Goal: Task Accomplishment & Management: Complete application form

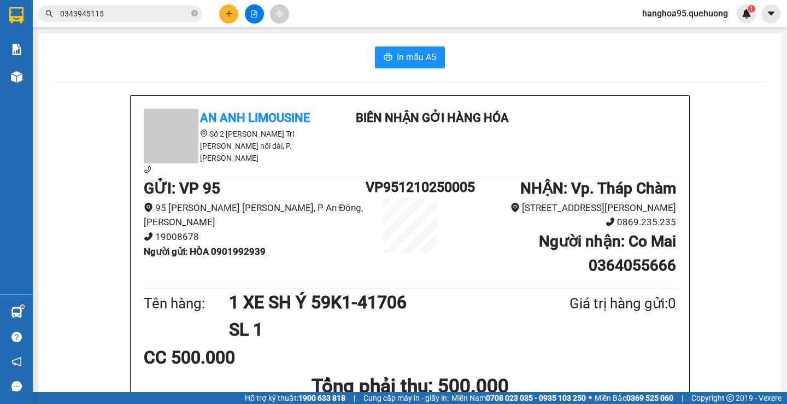
click at [227, 20] on button at bounding box center [228, 13] width 19 height 19
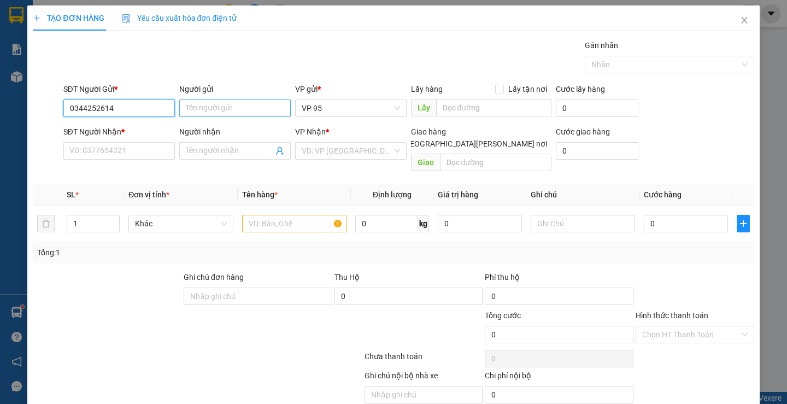
type input "0344252614"
click at [229, 107] on input "Người gửi" at bounding box center [234, 107] width 111 height 17
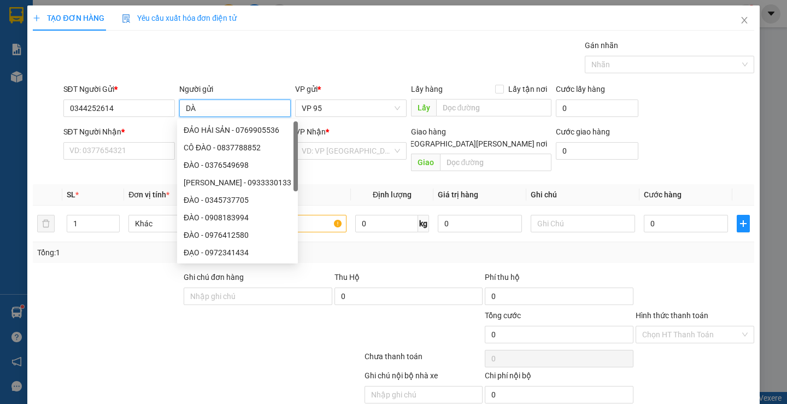
type input "D"
type input "ĐÀO"
click at [119, 149] on input "SĐT Người Nhận *" at bounding box center [118, 150] width 111 height 17
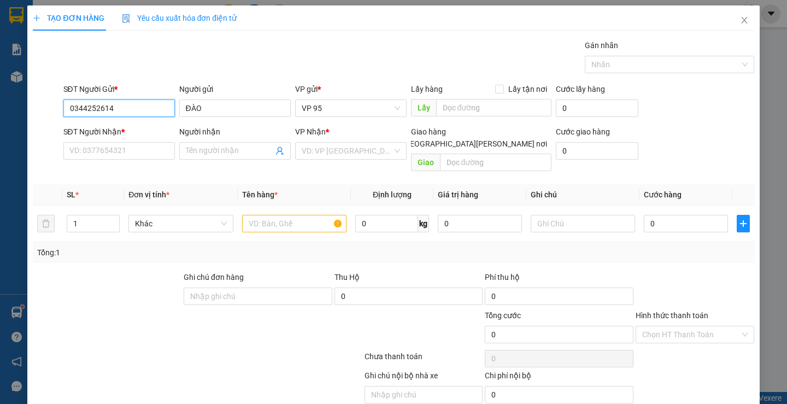
click at [121, 114] on input "0344252614" at bounding box center [118, 107] width 111 height 17
paste input "0344252614"
type input "0344252614"
click at [108, 151] on input "SĐT Người Nhận *" at bounding box center [118, 150] width 111 height 17
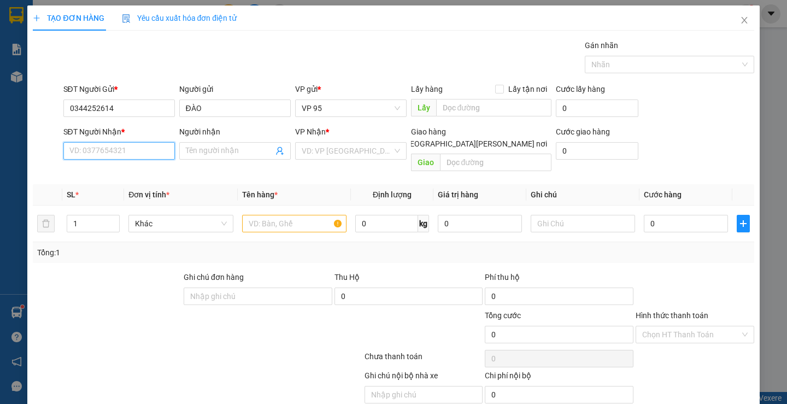
paste input "0344252614"
type input "0344252614"
click at [226, 149] on input "Người nhận" at bounding box center [229, 151] width 87 height 12
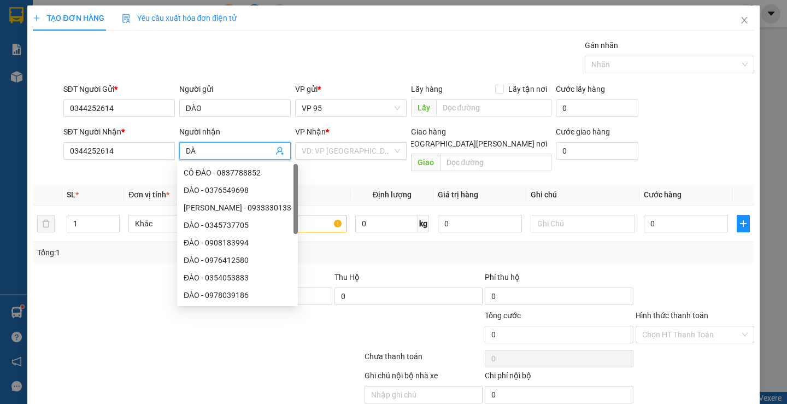
type input "D"
type input "ĐÀO"
click at [345, 152] on input "search" at bounding box center [347, 151] width 91 height 16
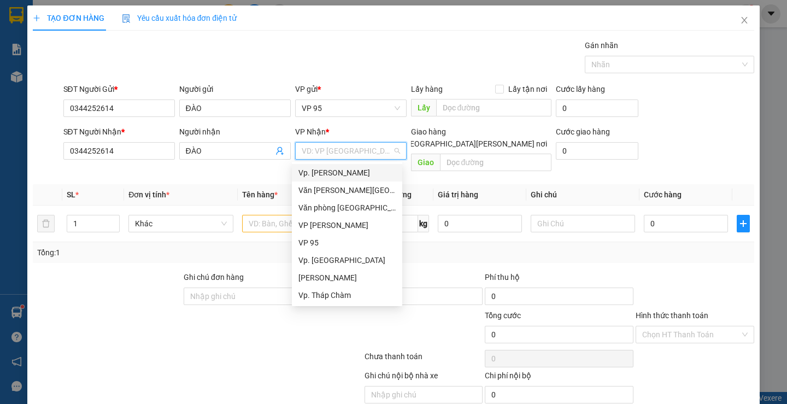
drag, startPoint x: 353, startPoint y: 171, endPoint x: 379, endPoint y: 165, distance: 25.8
click at [353, 171] on div "Vp. [PERSON_NAME]" at bounding box center [346, 173] width 97 height 12
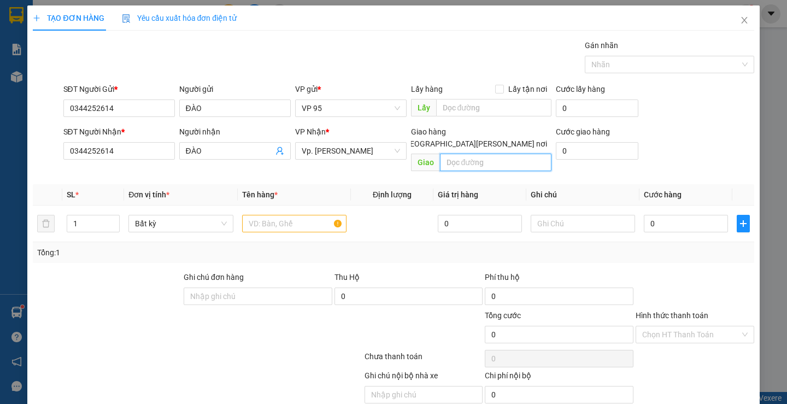
click at [462, 154] on input "text" at bounding box center [495, 162] width 111 height 17
type input "[PERSON_NAME]"
click at [305, 215] on input "text" at bounding box center [294, 223] width 104 height 17
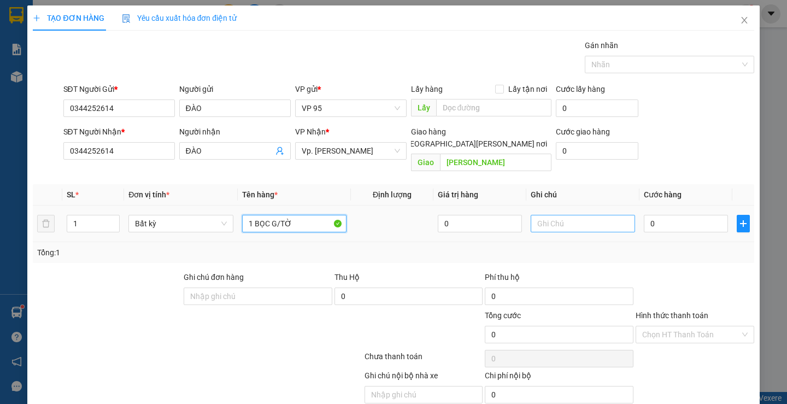
type input "1 BỌC G/TỜ"
click at [555, 215] on input "text" at bounding box center [583, 223] width 104 height 17
click at [670, 218] on input "0" at bounding box center [686, 223] width 84 height 17
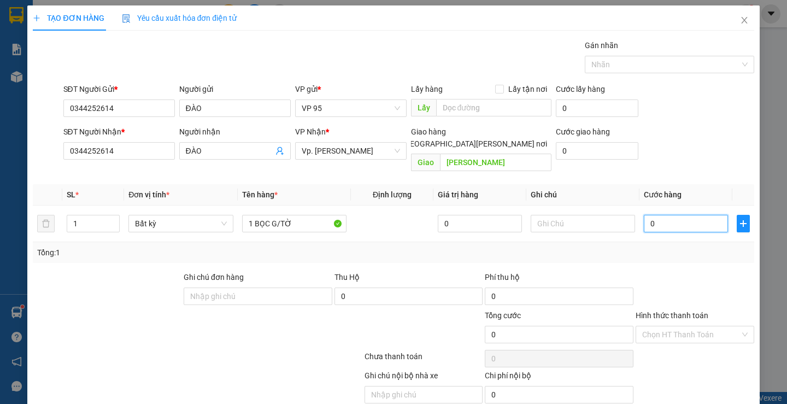
type input "20"
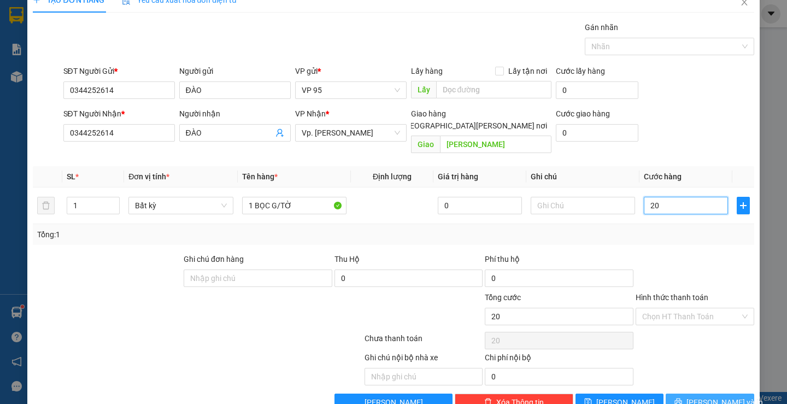
scroll to position [34, 0]
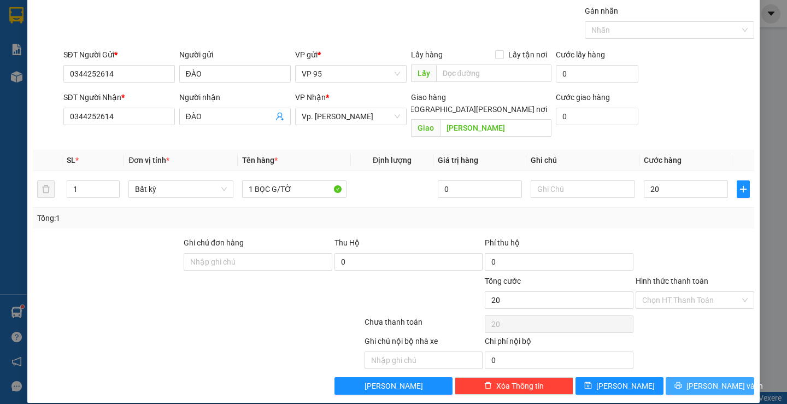
type input "20.000"
click at [692, 377] on button "[PERSON_NAME] và In" at bounding box center [709, 385] width 88 height 17
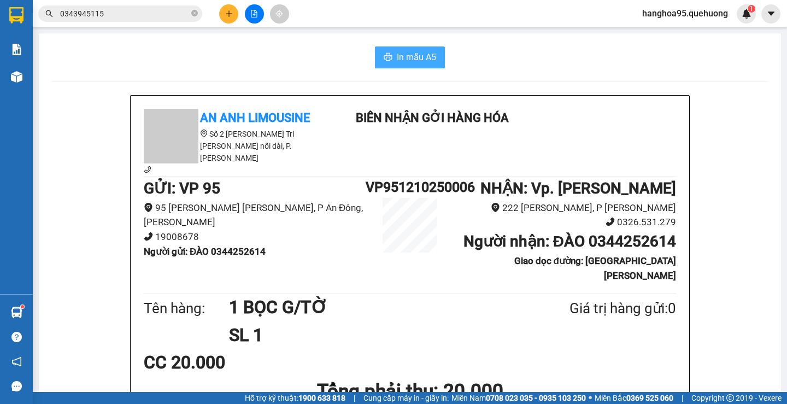
click at [420, 64] on span "In mẫu A5" at bounding box center [416, 57] width 39 height 14
click at [234, 8] on button at bounding box center [228, 13] width 19 height 19
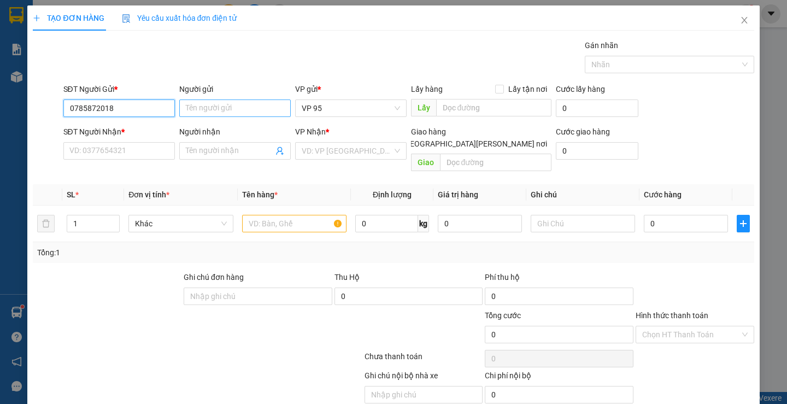
type input "0785872018"
click at [198, 111] on input "Người gửi" at bounding box center [234, 107] width 111 height 17
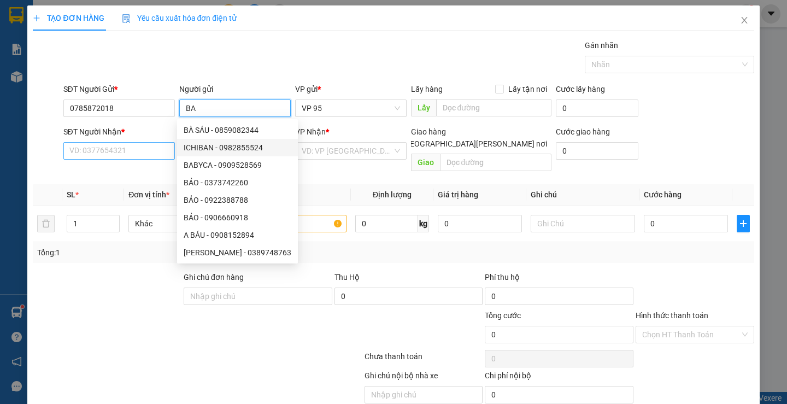
type input "BA"
click at [146, 155] on input "SĐT Người Nhận *" at bounding box center [118, 150] width 111 height 17
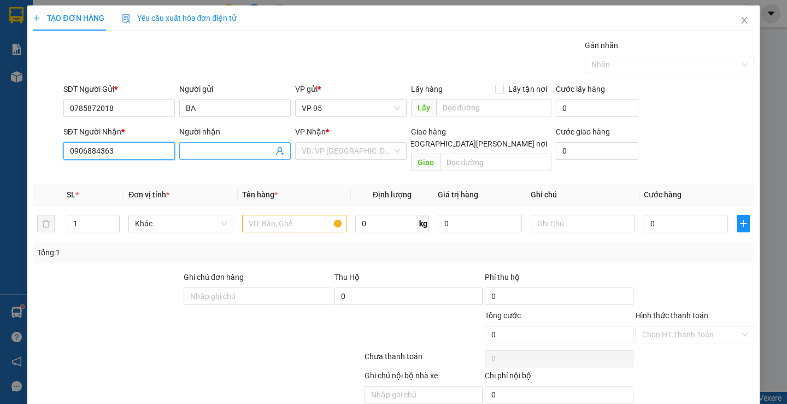
type input "0906884363"
click at [213, 154] on input "Người nhận" at bounding box center [229, 151] width 87 height 12
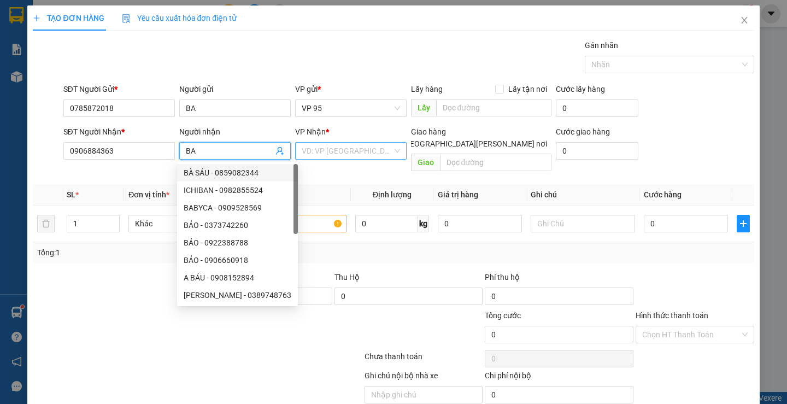
type input "BA"
click at [363, 148] on input "search" at bounding box center [347, 151] width 91 height 16
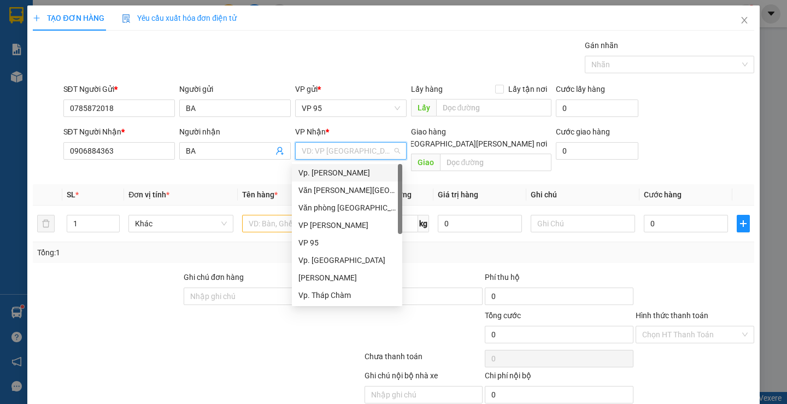
click at [333, 170] on div "Vp. [PERSON_NAME]" at bounding box center [346, 173] width 97 height 12
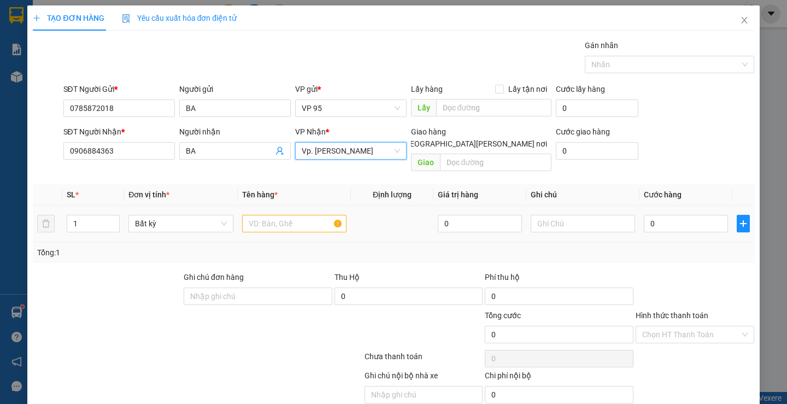
click at [291, 205] on td at bounding box center [294, 223] width 113 height 37
click at [287, 215] on input "text" at bounding box center [294, 223] width 104 height 17
type input "1 HỘP"
click at [680, 213] on div "0" at bounding box center [686, 224] width 84 height 22
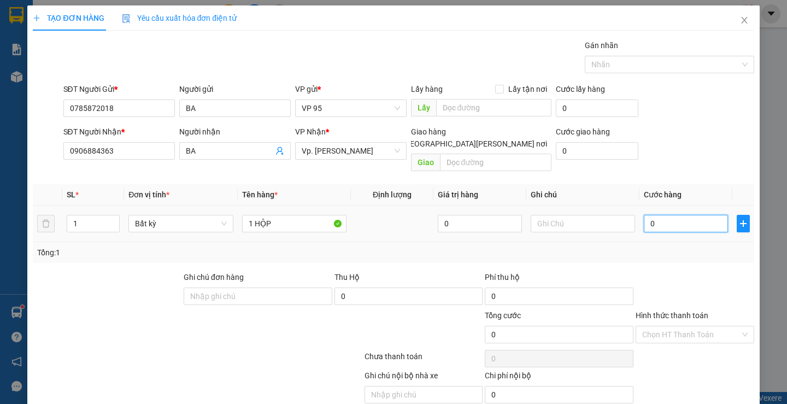
click at [671, 215] on input "0" at bounding box center [686, 223] width 84 height 17
type input "30"
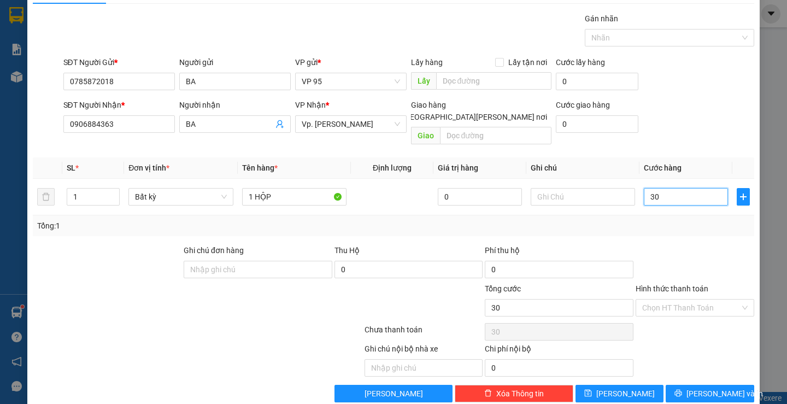
scroll to position [34, 0]
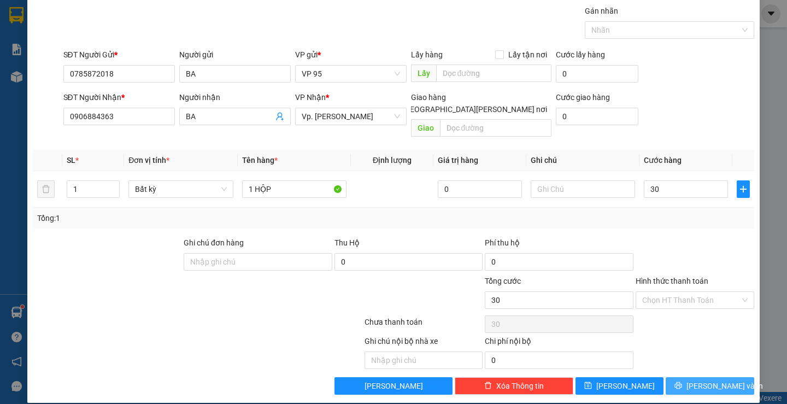
click at [706, 380] on span "[PERSON_NAME] và In" at bounding box center [724, 386] width 76 height 12
type input "30.000"
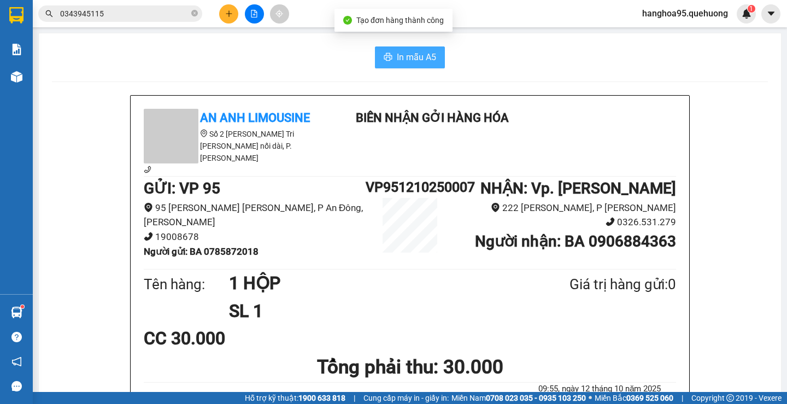
click at [413, 66] on button "In mẫu A5" at bounding box center [410, 57] width 70 height 22
click at [409, 61] on span "In mẫu A5" at bounding box center [416, 57] width 39 height 14
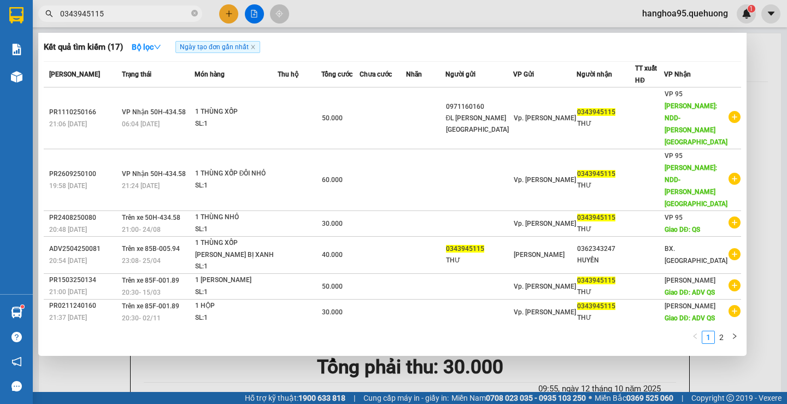
click at [126, 17] on input "0343945115" at bounding box center [124, 14] width 129 height 12
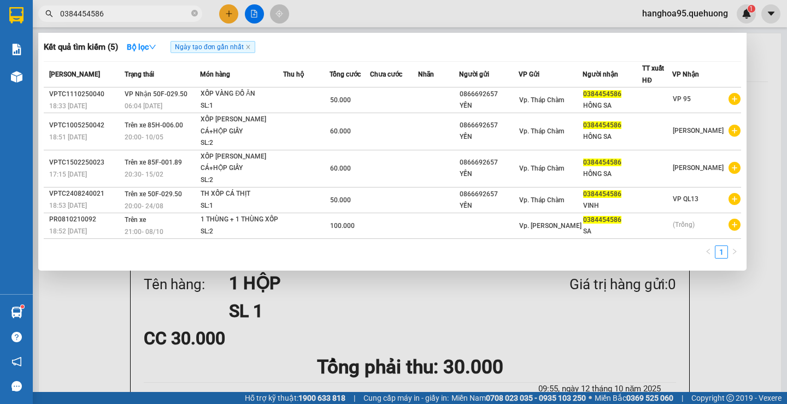
type input "0384454586"
click at [219, 13] on div at bounding box center [393, 202] width 787 height 404
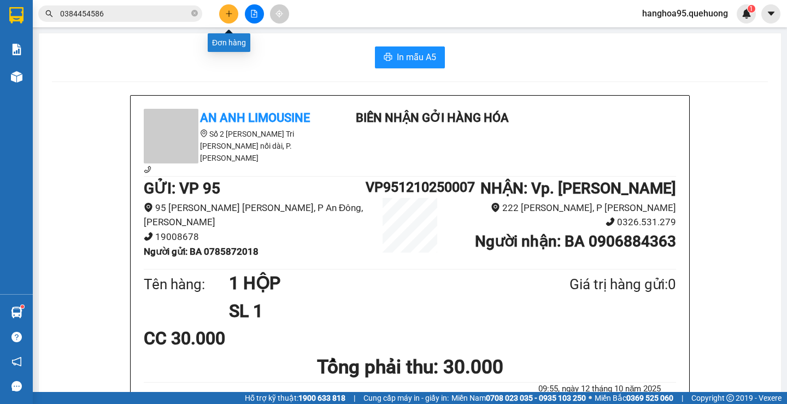
click at [229, 16] on icon "plus" at bounding box center [229, 14] width 8 height 8
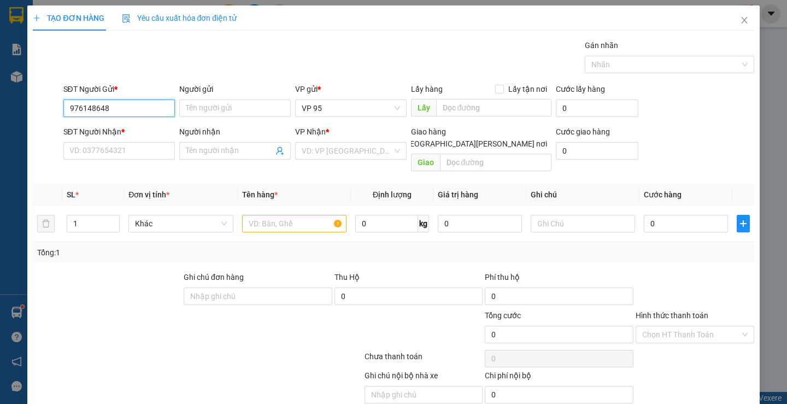
click at [67, 105] on input "976148648" at bounding box center [118, 107] width 111 height 17
click at [148, 113] on input "0976148648" at bounding box center [118, 107] width 111 height 17
type input "0976148648"
click at [218, 109] on input "Người gửi" at bounding box center [234, 107] width 111 height 17
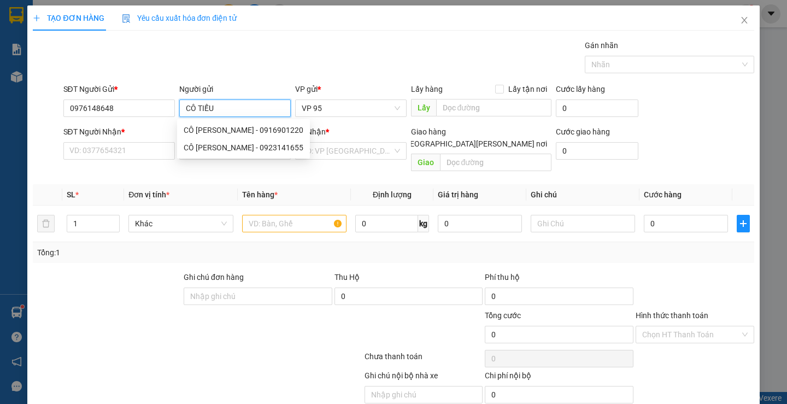
drag, startPoint x: 226, startPoint y: 108, endPoint x: 175, endPoint y: 115, distance: 51.8
click at [177, 115] on div "Người gửi CÔ [PERSON_NAME]" at bounding box center [235, 102] width 116 height 38
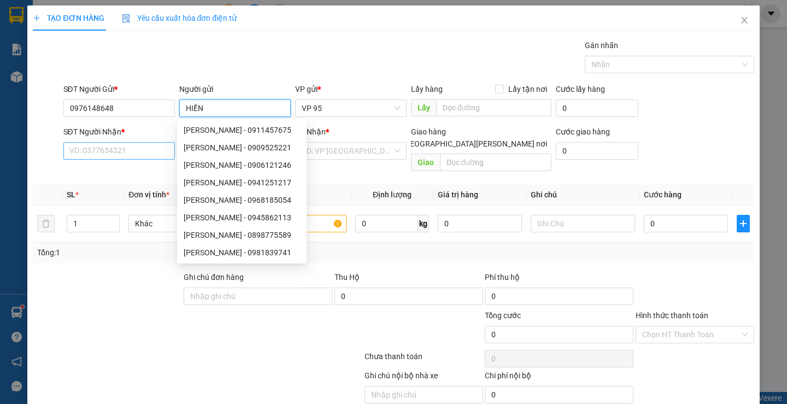
type input "HIỀN"
click at [87, 154] on input "SĐT Người Nhận *" at bounding box center [118, 150] width 111 height 17
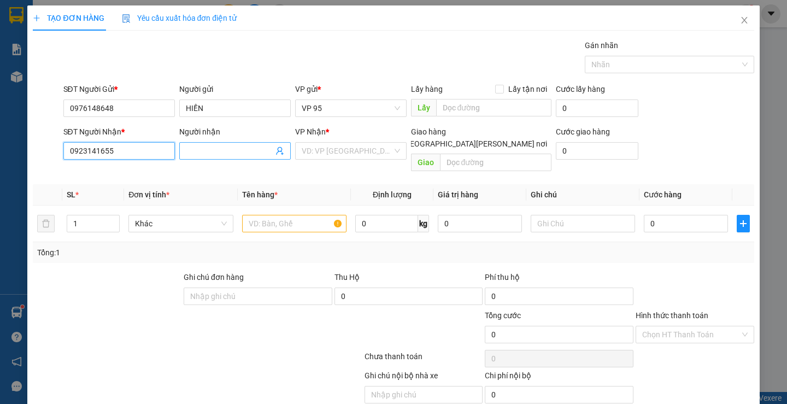
type input "0923141655"
click at [224, 148] on input "Người nhận" at bounding box center [229, 151] width 87 height 12
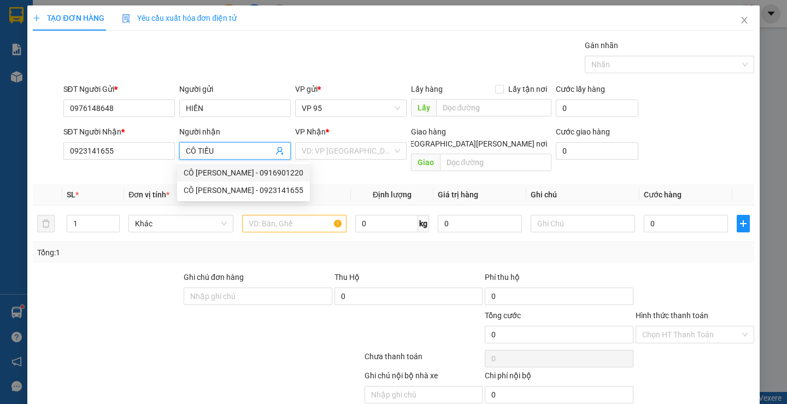
type input "CÔ TIẾU"
click at [329, 135] on div "VP Nhận *" at bounding box center [350, 132] width 111 height 12
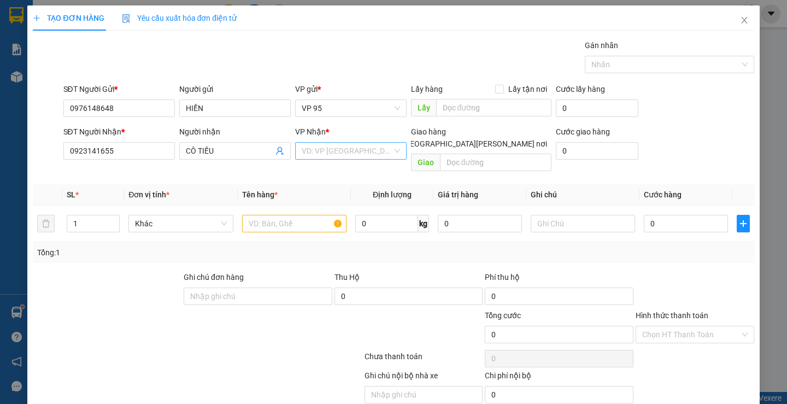
click at [330, 153] on input "search" at bounding box center [347, 151] width 91 height 16
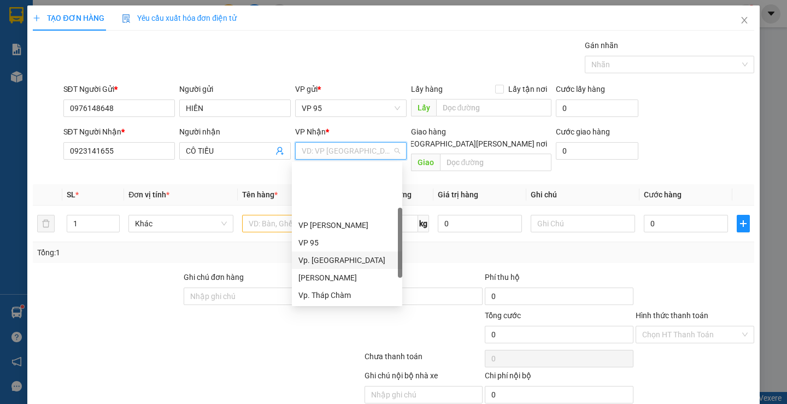
scroll to position [87, 0]
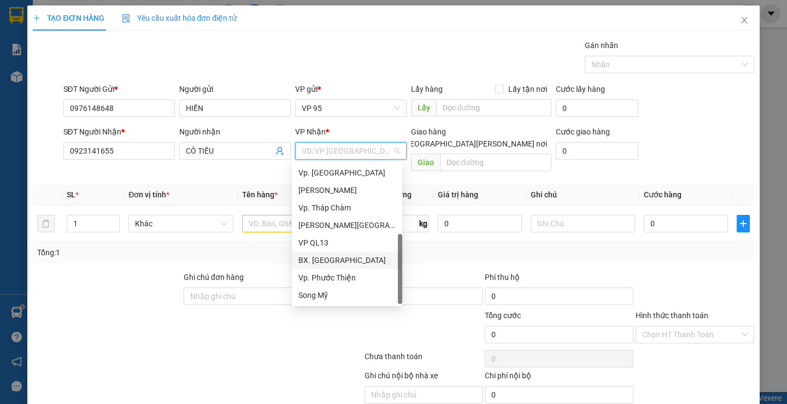
click at [320, 256] on div "BX. [GEOGRAPHIC_DATA]" at bounding box center [346, 260] width 97 height 12
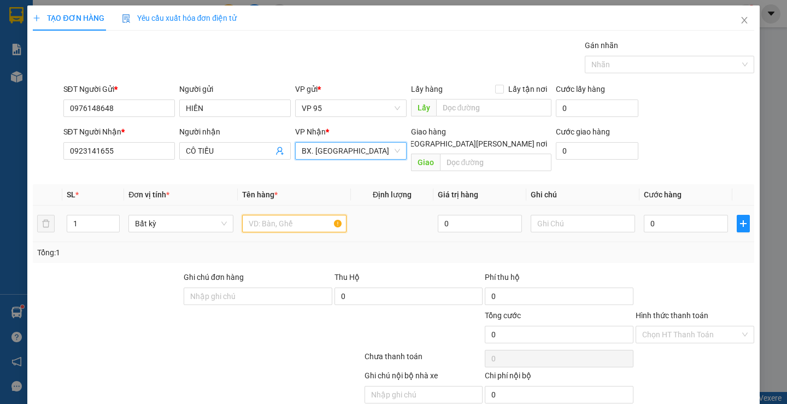
click at [274, 215] on input "text" at bounding box center [294, 223] width 104 height 17
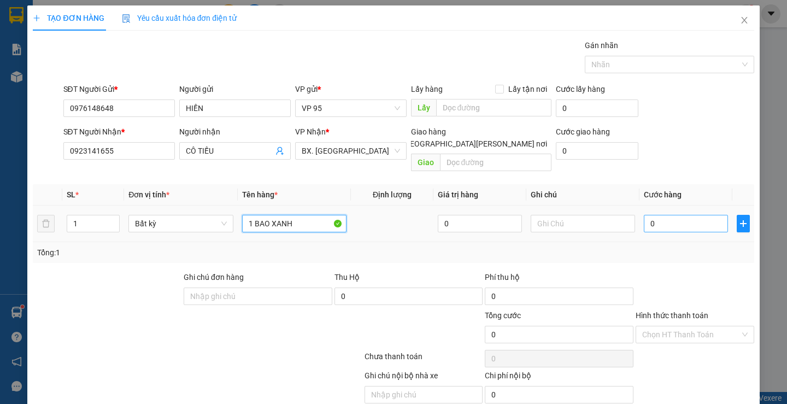
type input "1 BAO XANH"
click at [666, 216] on input "0" at bounding box center [686, 223] width 84 height 17
type input "8"
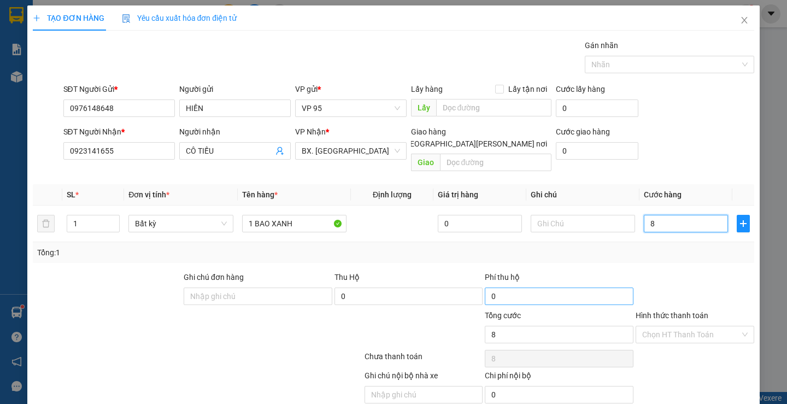
type input "80"
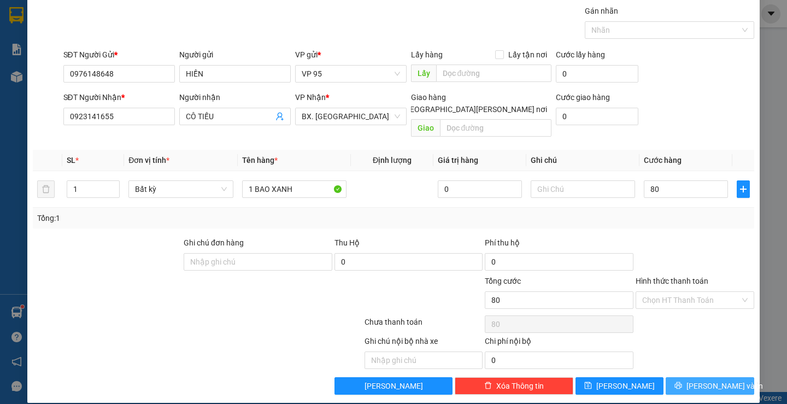
type input "80.000"
click at [703, 380] on span "[PERSON_NAME] và In" at bounding box center [724, 386] width 76 height 12
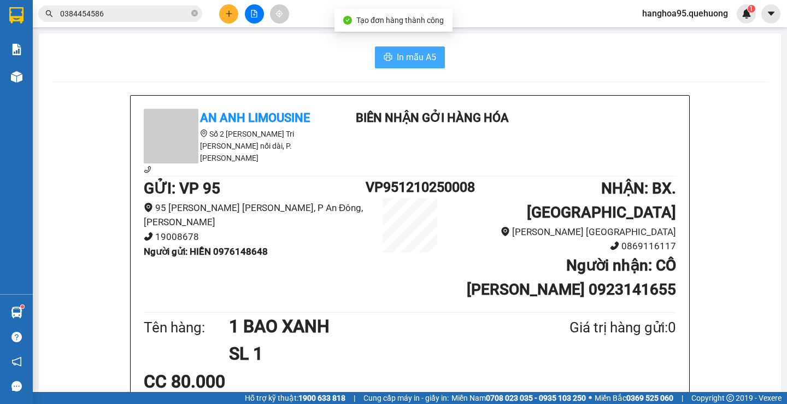
click at [420, 55] on span "In mẫu A5" at bounding box center [416, 57] width 39 height 14
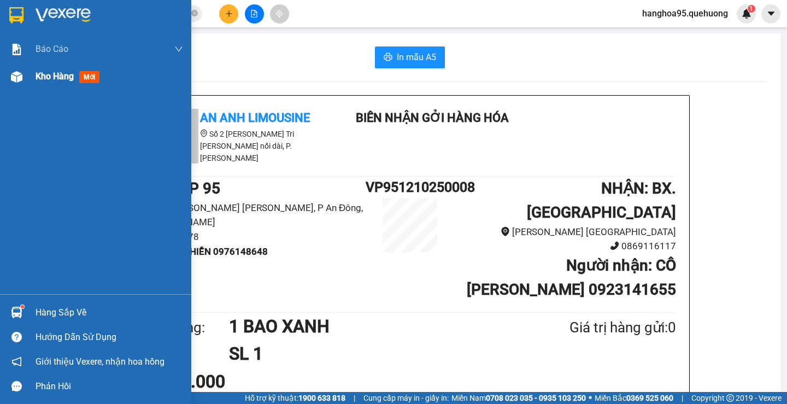
click at [46, 79] on span "Kho hàng" at bounding box center [55, 76] width 38 height 10
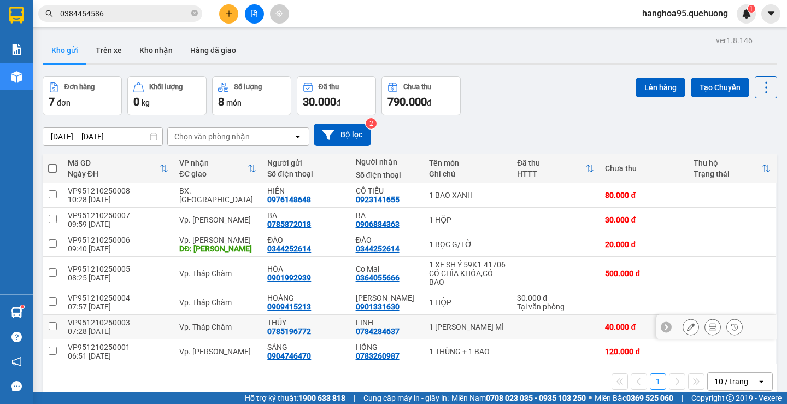
click at [52, 326] on input "checkbox" at bounding box center [53, 326] width 8 height 8
checkbox input "true"
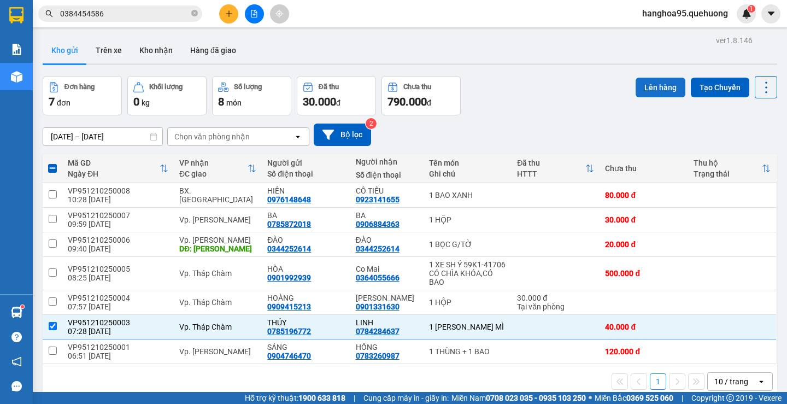
click at [663, 87] on button "Lên hàng" at bounding box center [660, 88] width 50 height 20
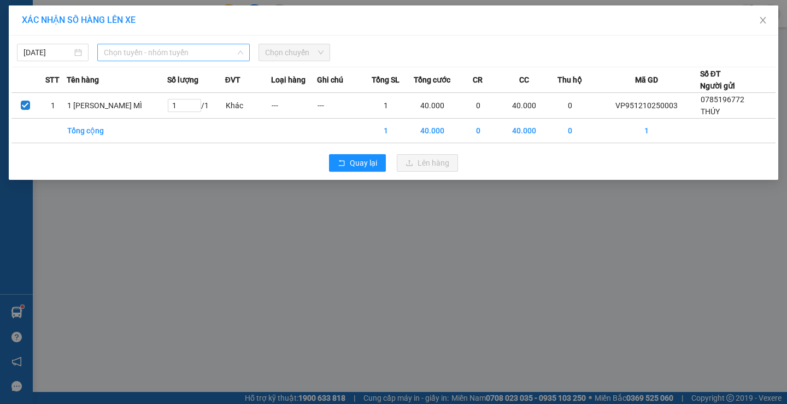
click at [172, 45] on span "Chọn tuyến - nhóm tuyến" at bounding box center [173, 52] width 139 height 16
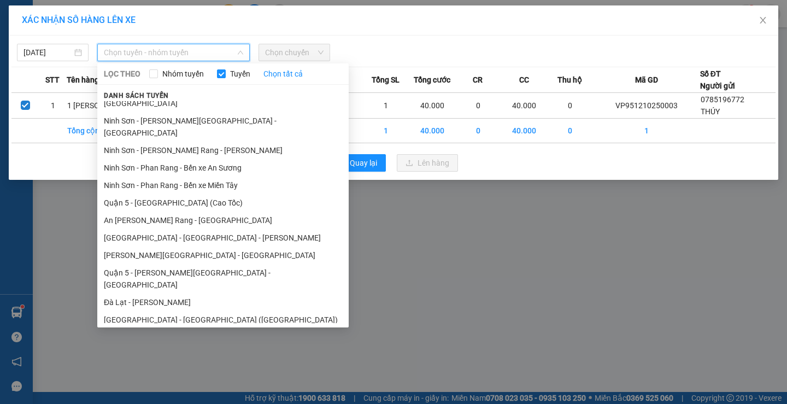
scroll to position [198, 0]
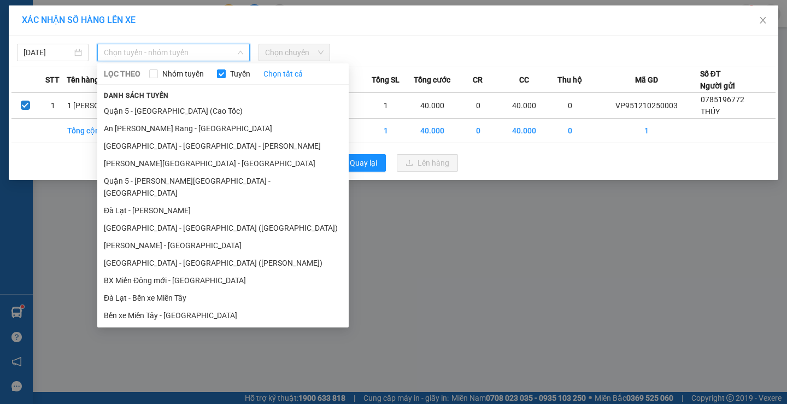
click at [153, 324] on li "[PERSON_NAME][GEOGRAPHIC_DATA] - [GEOGRAPHIC_DATA]" at bounding box center [222, 332] width 251 height 17
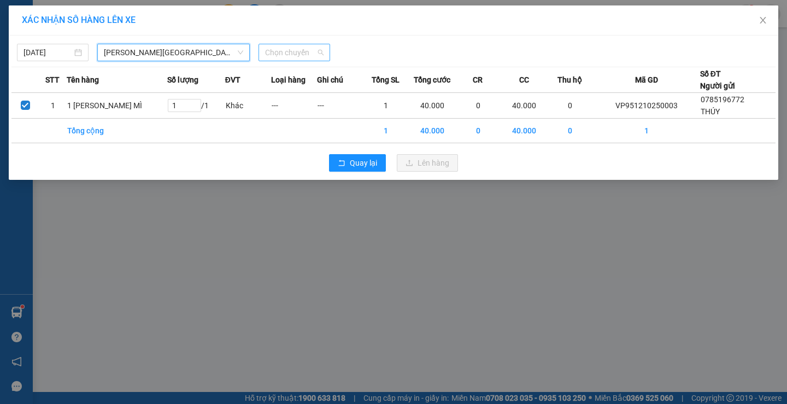
click at [269, 58] on span "Chọn chuyến" at bounding box center [294, 52] width 58 height 16
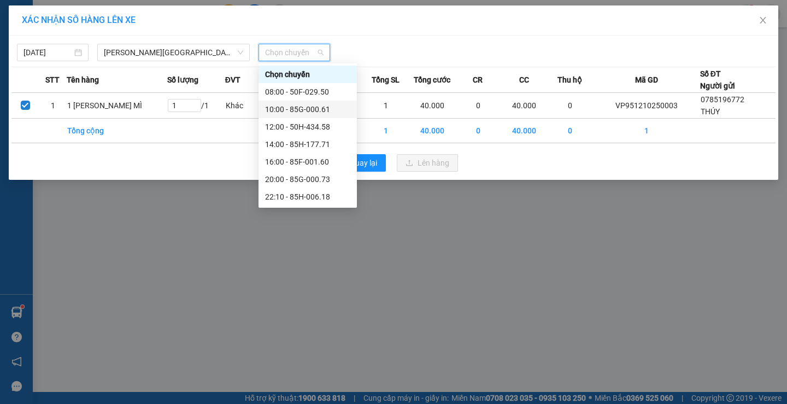
click at [302, 109] on div "10:00 - 85G-000.61" at bounding box center [307, 109] width 85 height 12
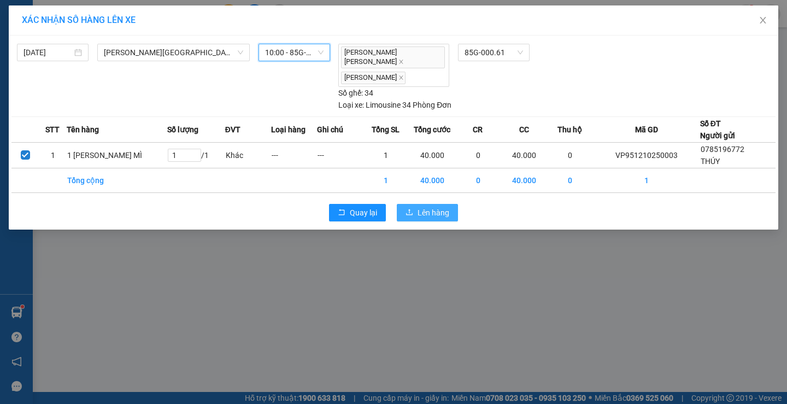
click at [431, 207] on span "Lên hàng" at bounding box center [433, 213] width 32 height 12
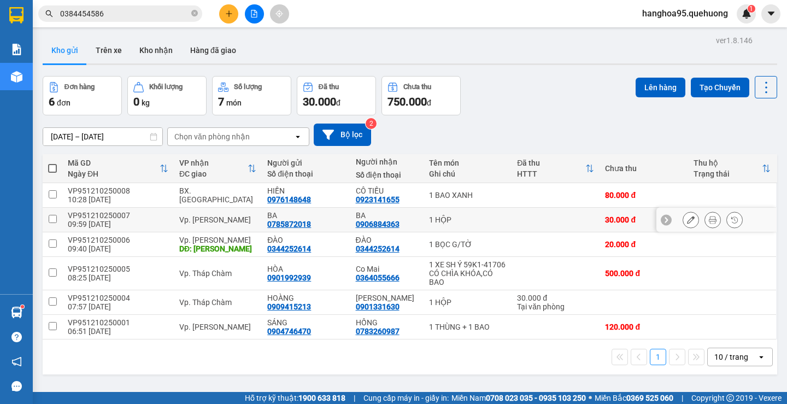
click at [54, 219] on input "checkbox" at bounding box center [53, 219] width 8 height 8
checkbox input "true"
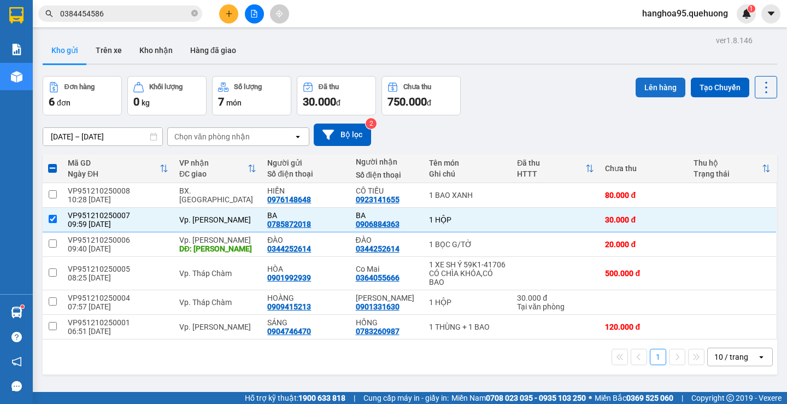
click at [663, 89] on button "Lên hàng" at bounding box center [660, 88] width 50 height 20
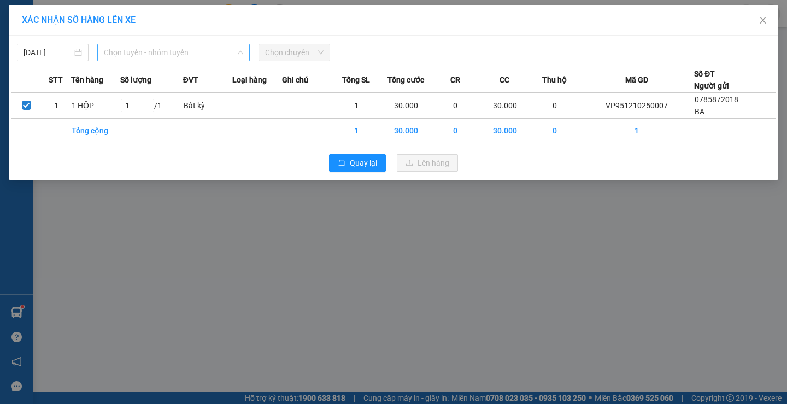
click at [223, 50] on span "Chọn tuyến - nhóm tuyến" at bounding box center [173, 52] width 139 height 16
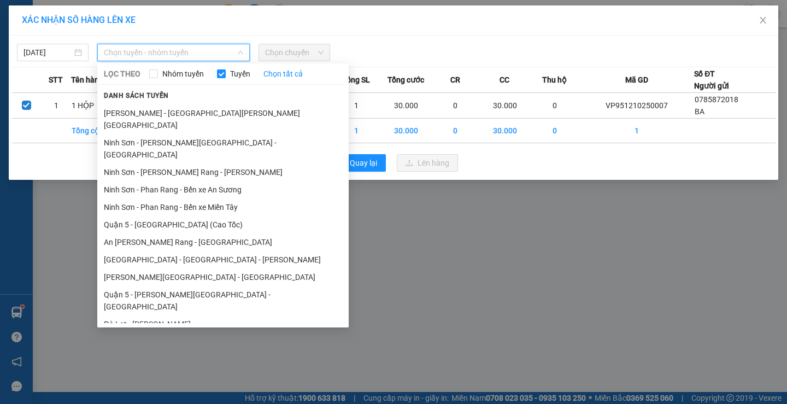
scroll to position [198, 0]
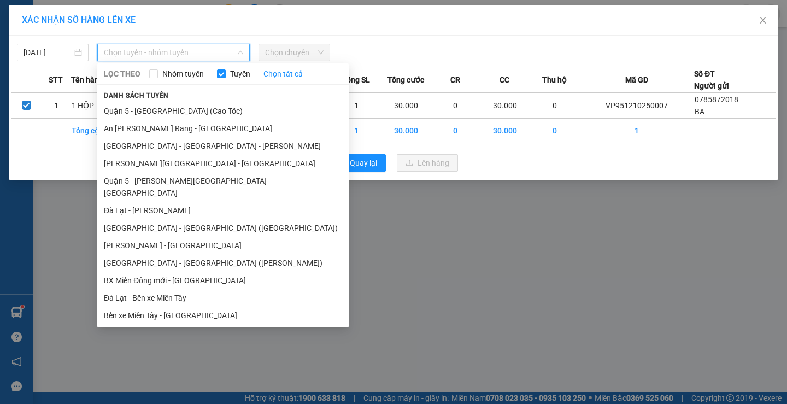
click at [169, 324] on li "[PERSON_NAME][GEOGRAPHIC_DATA] - [GEOGRAPHIC_DATA]" at bounding box center [222, 332] width 251 height 17
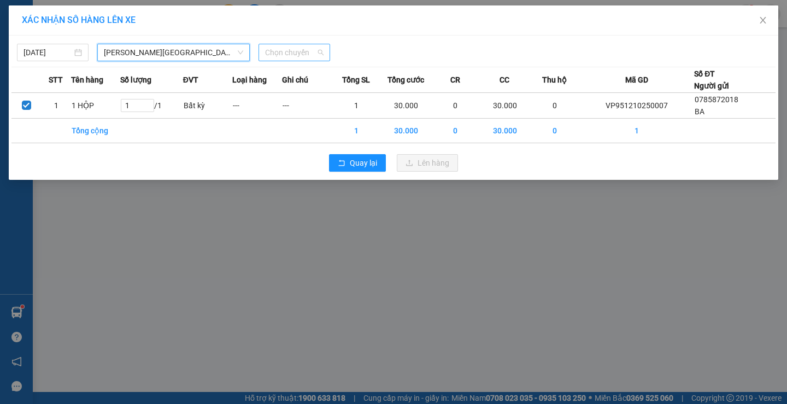
click at [305, 55] on span "Chọn chuyến" at bounding box center [294, 52] width 58 height 16
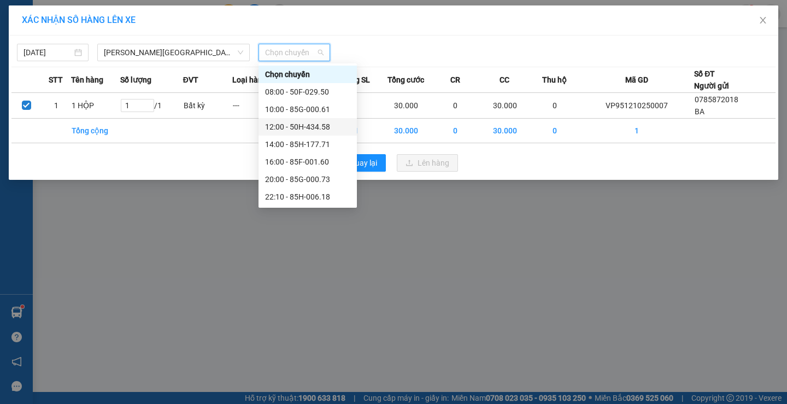
click at [311, 125] on div "12:00 - 50H-434.58" at bounding box center [307, 127] width 85 height 12
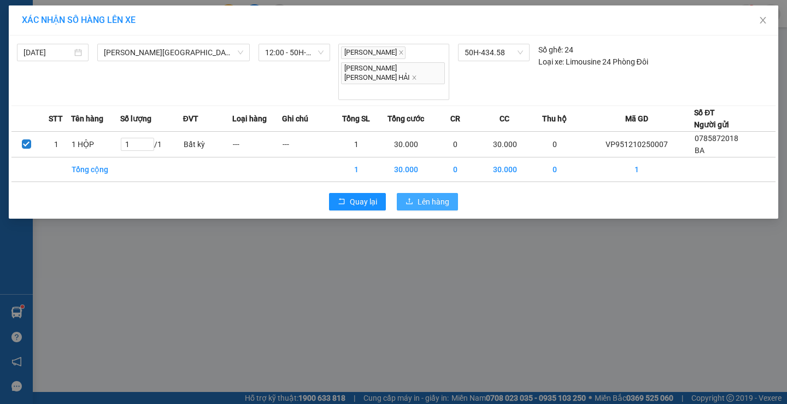
click at [423, 196] on span "Lên hàng" at bounding box center [433, 202] width 32 height 12
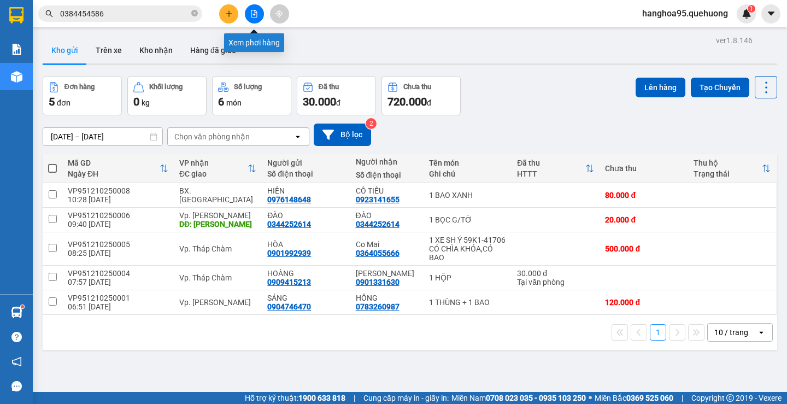
click at [257, 13] on icon "file-add" at bounding box center [254, 14] width 6 height 8
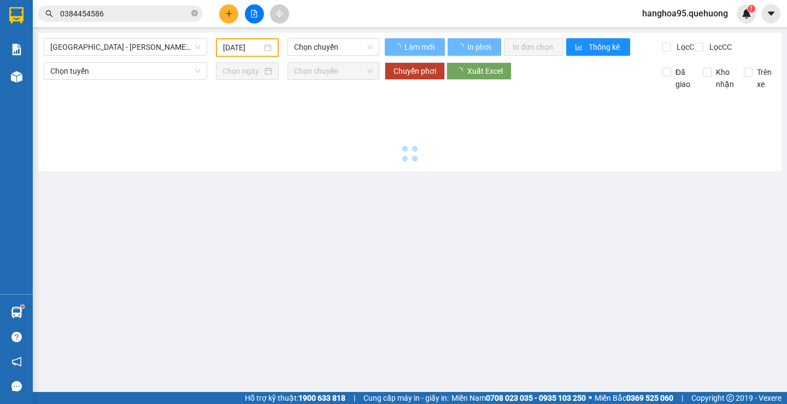
type input "[DATE]"
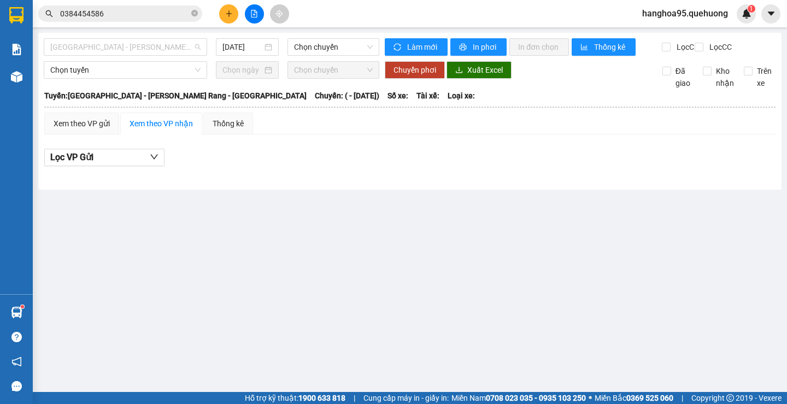
drag, startPoint x: 148, startPoint y: 50, endPoint x: 158, endPoint y: 63, distance: 17.1
click at [148, 49] on span "[GEOGRAPHIC_DATA] - [PERSON_NAME] Rang - [GEOGRAPHIC_DATA]" at bounding box center [125, 47] width 150 height 16
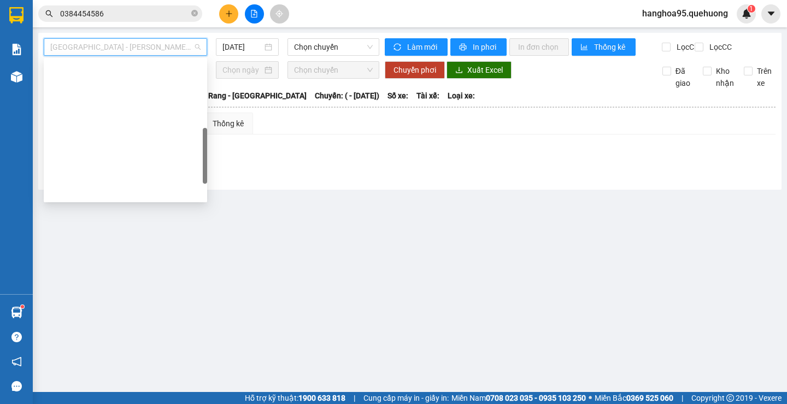
scroll to position [297, 0]
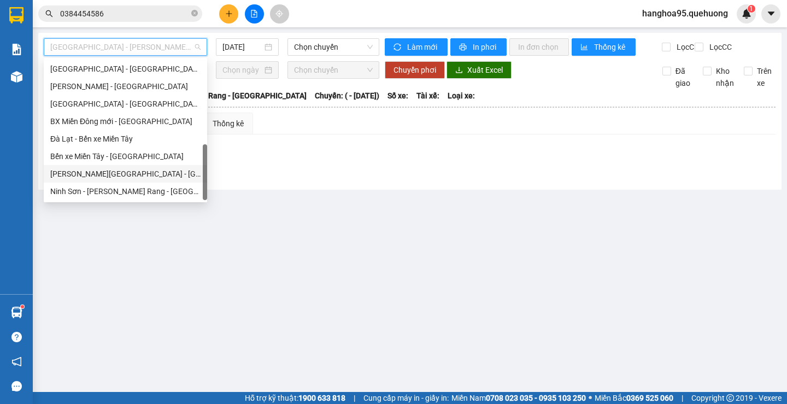
click at [128, 171] on div "[PERSON_NAME][GEOGRAPHIC_DATA] - [GEOGRAPHIC_DATA]" at bounding box center [125, 174] width 150 height 12
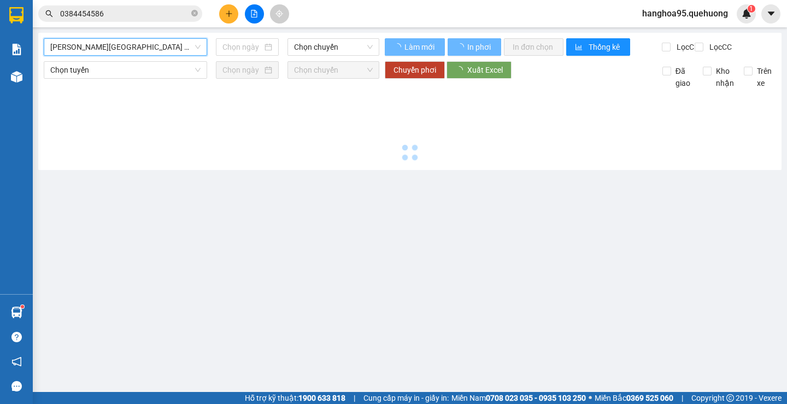
type input "[DATE]"
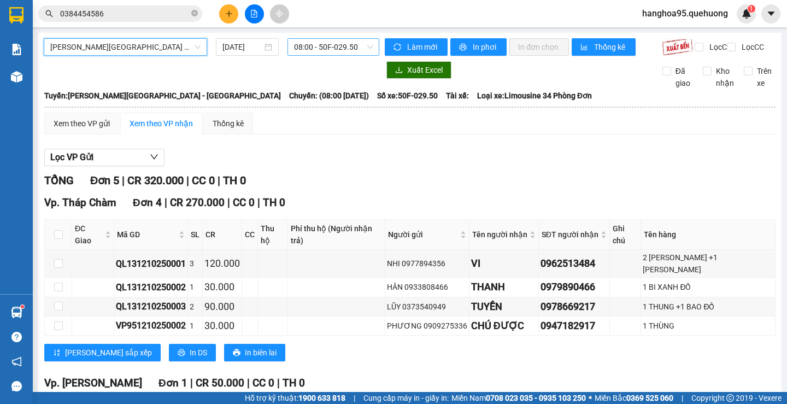
click at [311, 44] on span "08:00 - 50F-029.50" at bounding box center [333, 47] width 79 height 16
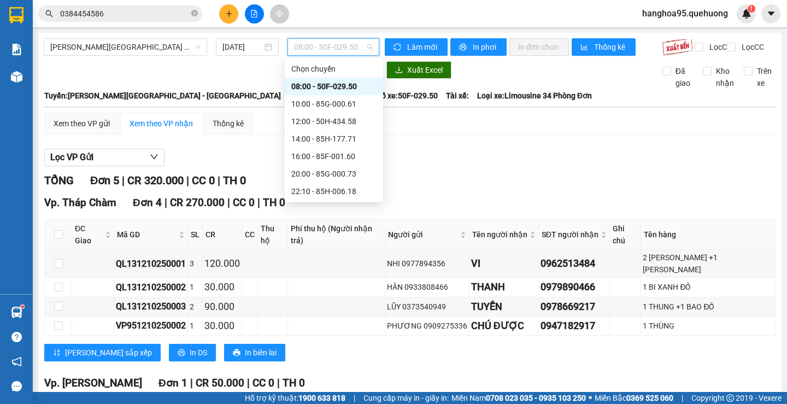
click at [312, 84] on div "08:00 - 50F-029.50" at bounding box center [333, 86] width 85 height 12
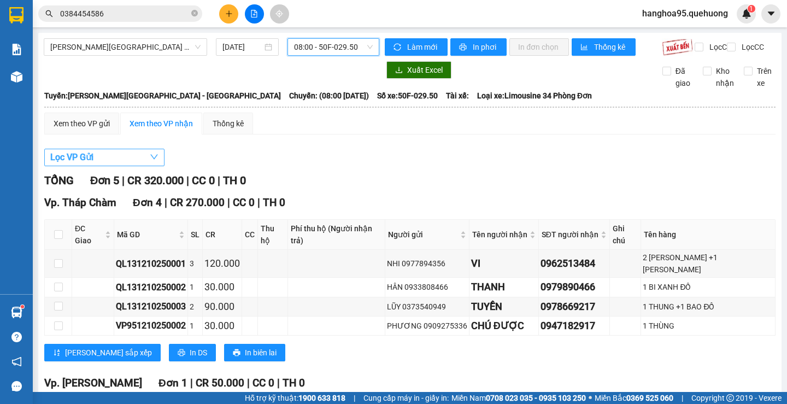
click at [152, 161] on span "button" at bounding box center [154, 157] width 9 height 14
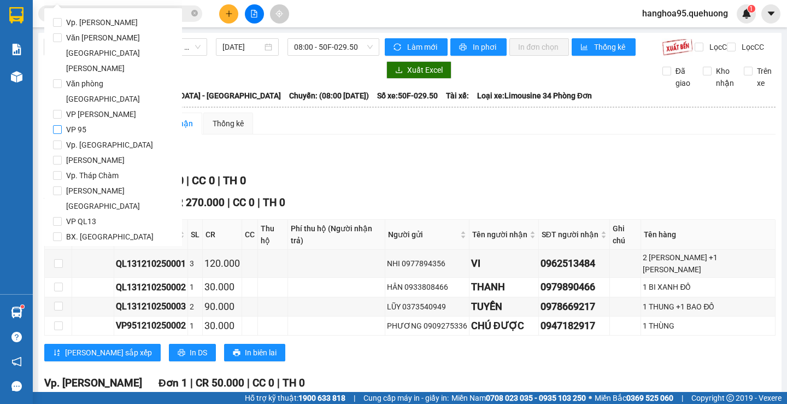
click at [70, 122] on span "VP 95" at bounding box center [76, 129] width 29 height 15
click at [62, 125] on input "VP 95" at bounding box center [57, 129] width 9 height 9
checkbox input "true"
click at [69, 278] on span "Lọc" at bounding box center [68, 284] width 13 height 12
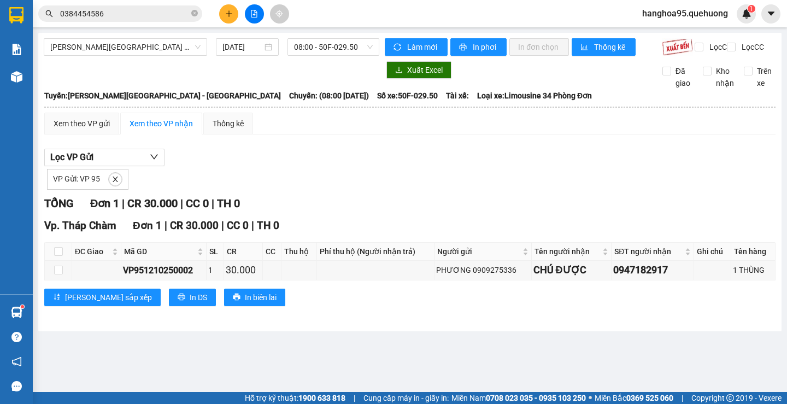
click at [220, 10] on button at bounding box center [228, 13] width 19 height 19
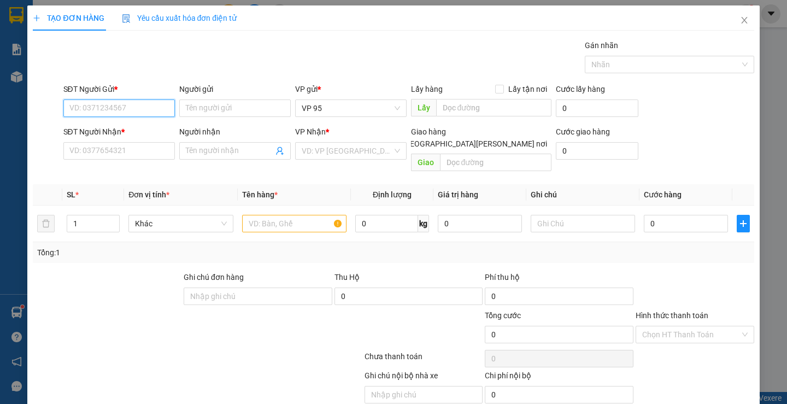
click at [116, 108] on input "SĐT Người Gửi *" at bounding box center [118, 107] width 111 height 17
click at [741, 22] on icon "close" at bounding box center [744, 20] width 6 height 7
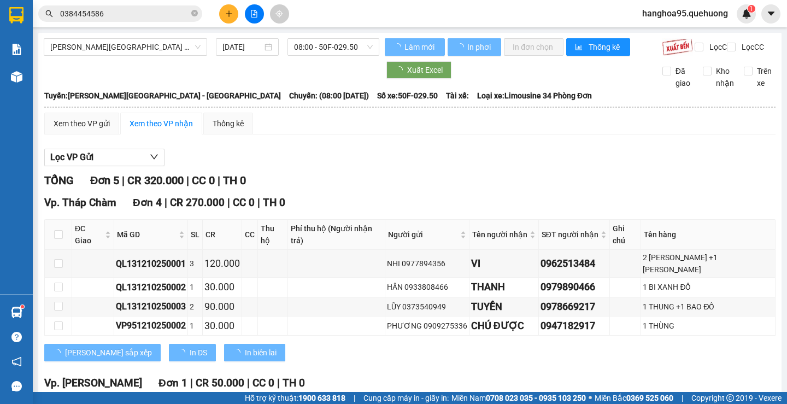
click at [134, 13] on input "0384454586" at bounding box center [124, 14] width 129 height 12
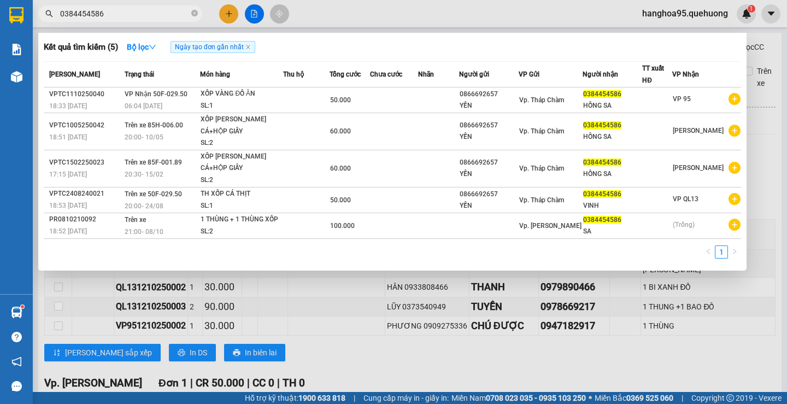
click at [134, 13] on input "0384454586" at bounding box center [124, 14] width 129 height 12
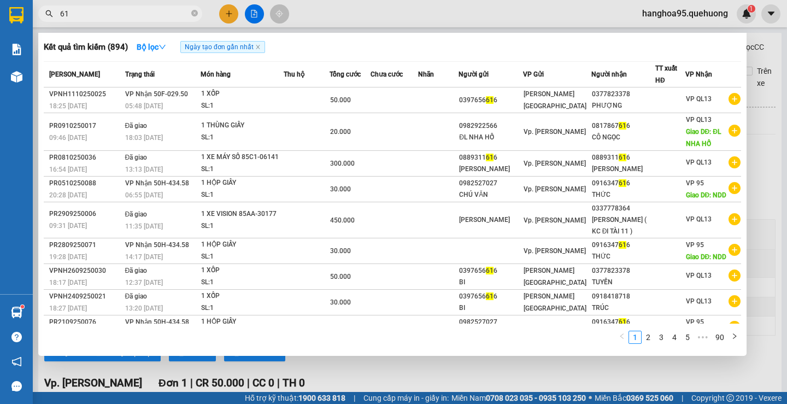
type input "6"
type input "7"
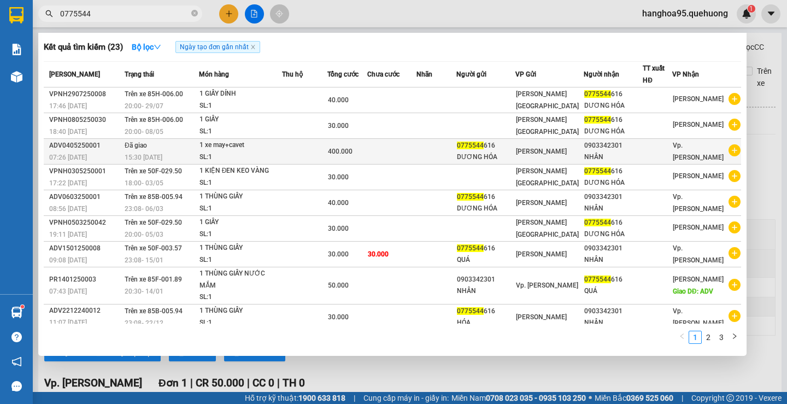
type input "0775544"
click at [728, 148] on icon "plus-circle" at bounding box center [734, 150] width 12 height 12
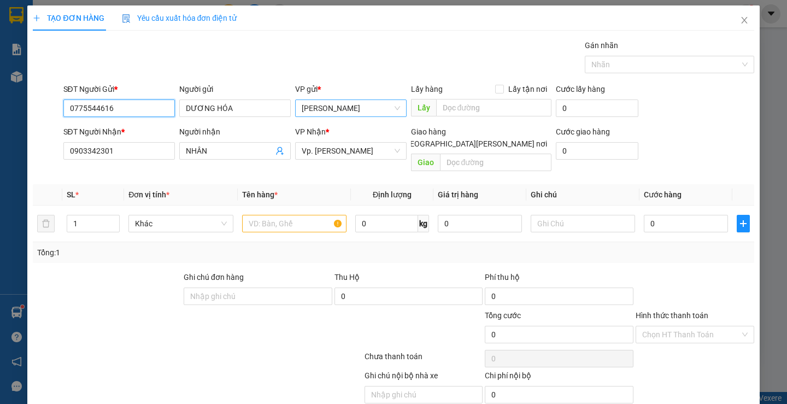
drag, startPoint x: 313, startPoint y: 102, endPoint x: 320, endPoint y: 115, distance: 14.9
click at [312, 102] on span "[PERSON_NAME]" at bounding box center [351, 108] width 98 height 16
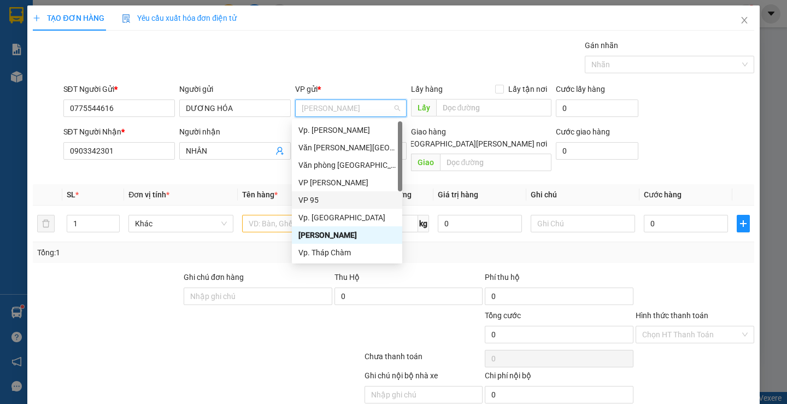
click at [305, 200] on div "VP 95" at bounding box center [346, 200] width 97 height 12
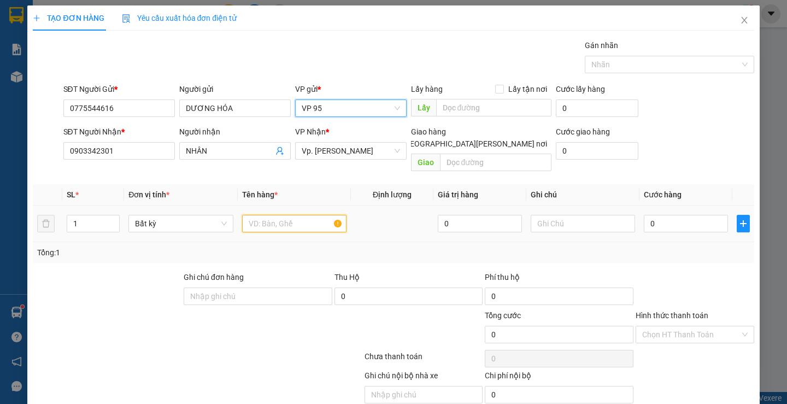
click at [297, 215] on input "text" at bounding box center [294, 223] width 104 height 17
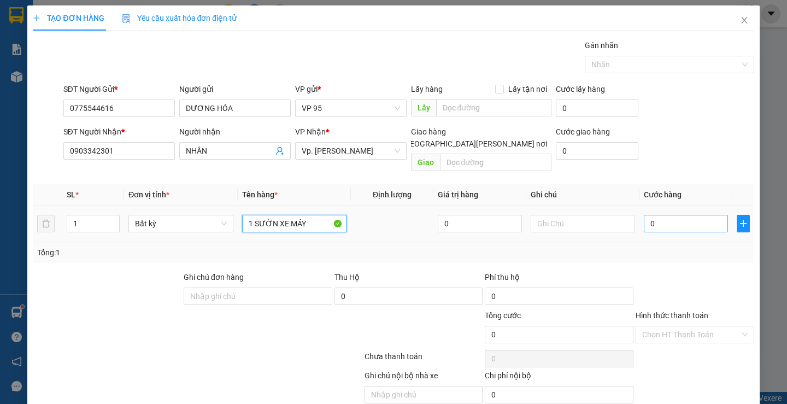
type input "1 SƯỜN XE MÁY"
click at [692, 217] on input "0" at bounding box center [686, 223] width 84 height 17
type input "50"
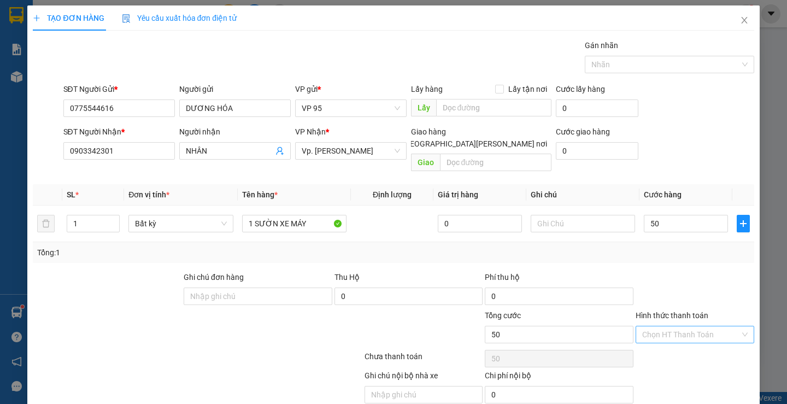
type input "50.000"
click at [706, 326] on input "Hình thức thanh toán" at bounding box center [691, 334] width 98 height 16
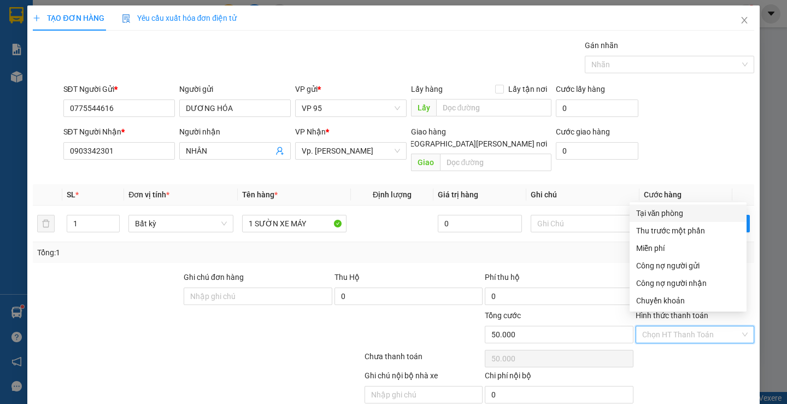
click at [674, 208] on div "Tại văn phòng" at bounding box center [688, 213] width 104 height 12
type input "0"
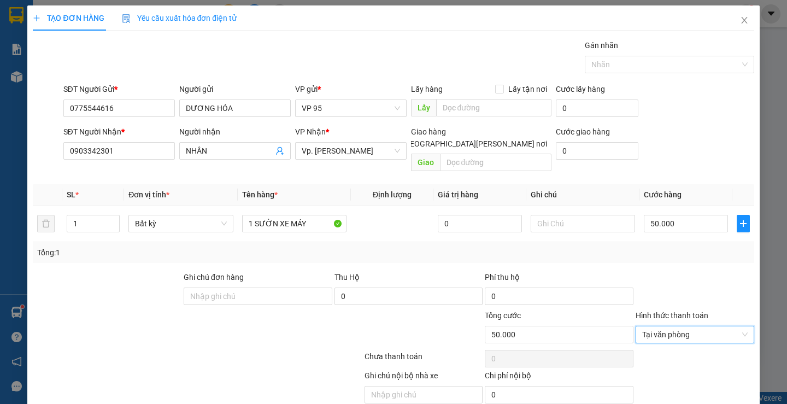
scroll to position [34, 0]
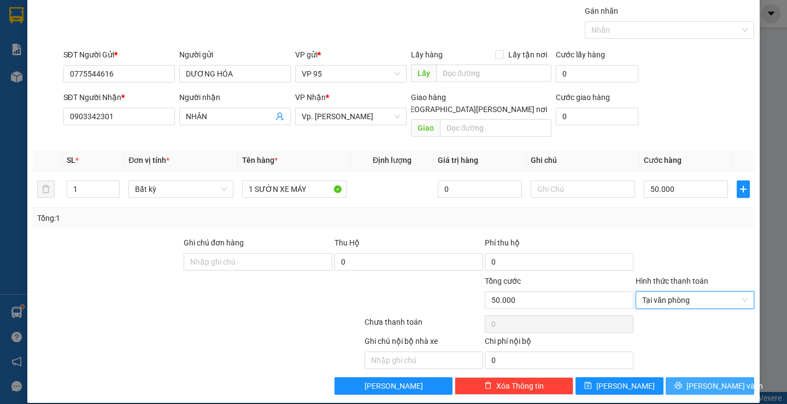
click at [697, 380] on span "[PERSON_NAME] và In" at bounding box center [724, 386] width 76 height 12
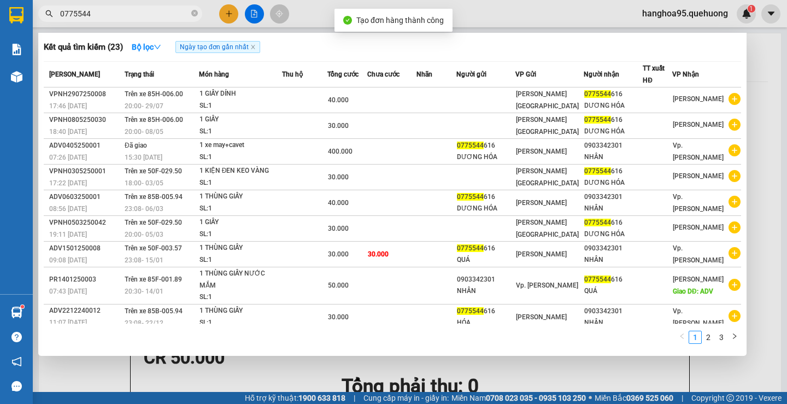
click at [753, 75] on div at bounding box center [393, 202] width 787 height 404
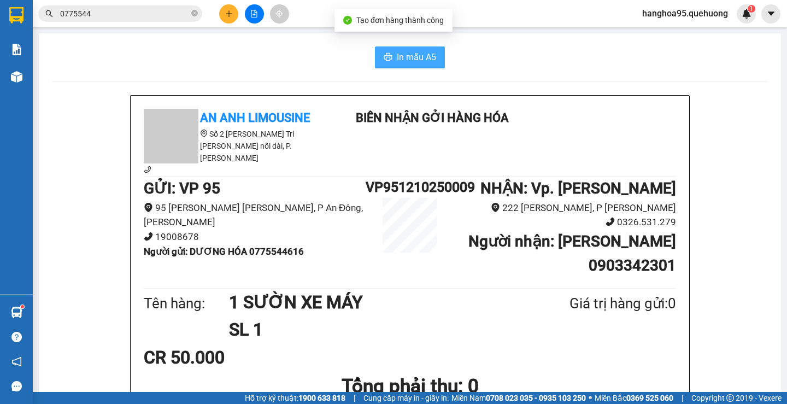
click at [384, 55] on icon "printer" at bounding box center [388, 56] width 9 height 9
